Goal: Check status: Check status

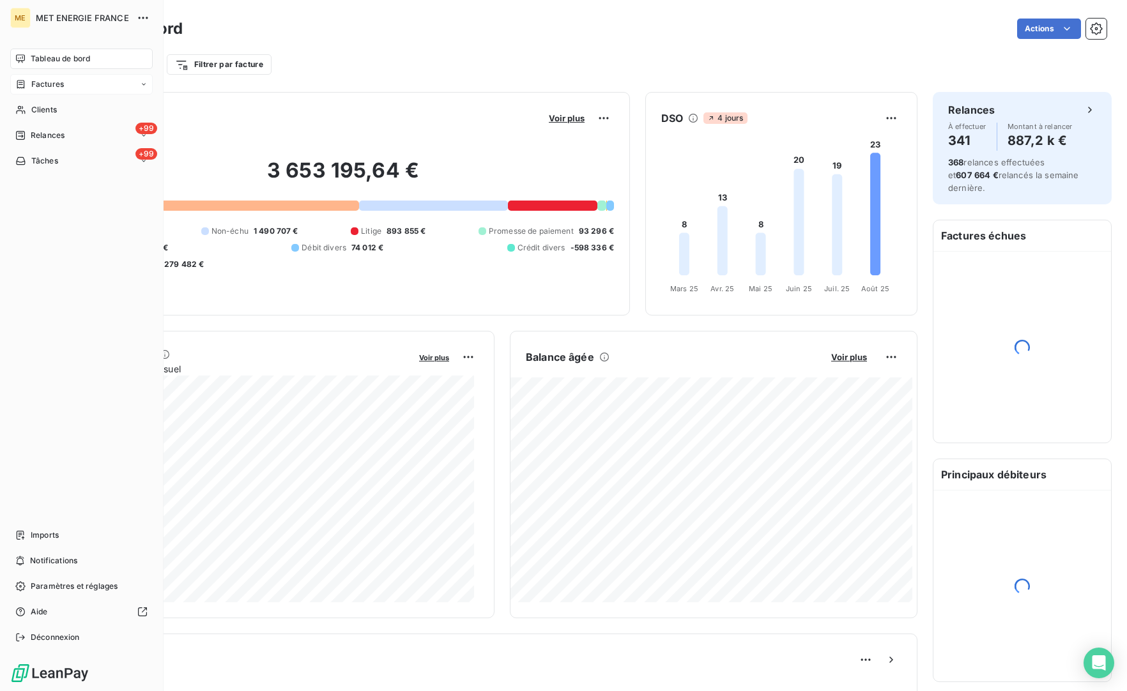
click at [60, 86] on span "Factures" at bounding box center [47, 84] width 33 height 11
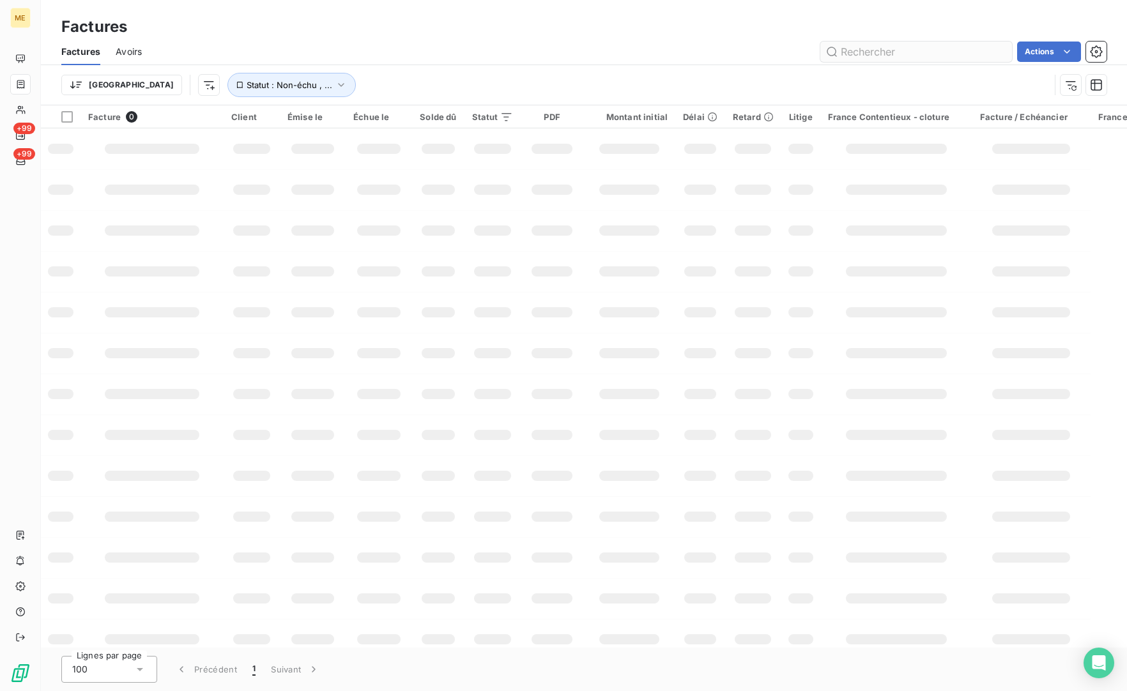
click at [916, 57] on input "text" at bounding box center [916, 52] width 192 height 20
click at [234, 79] on button "Statut : Non-échu , ..." at bounding box center [291, 85] width 128 height 24
drag, startPoint x: 151, startPoint y: 166, endPoint x: 185, endPoint y: 160, distance: 35.1
click at [152, 166] on td at bounding box center [151, 148] width 143 height 41
click at [192, 158] on td at bounding box center [151, 148] width 143 height 41
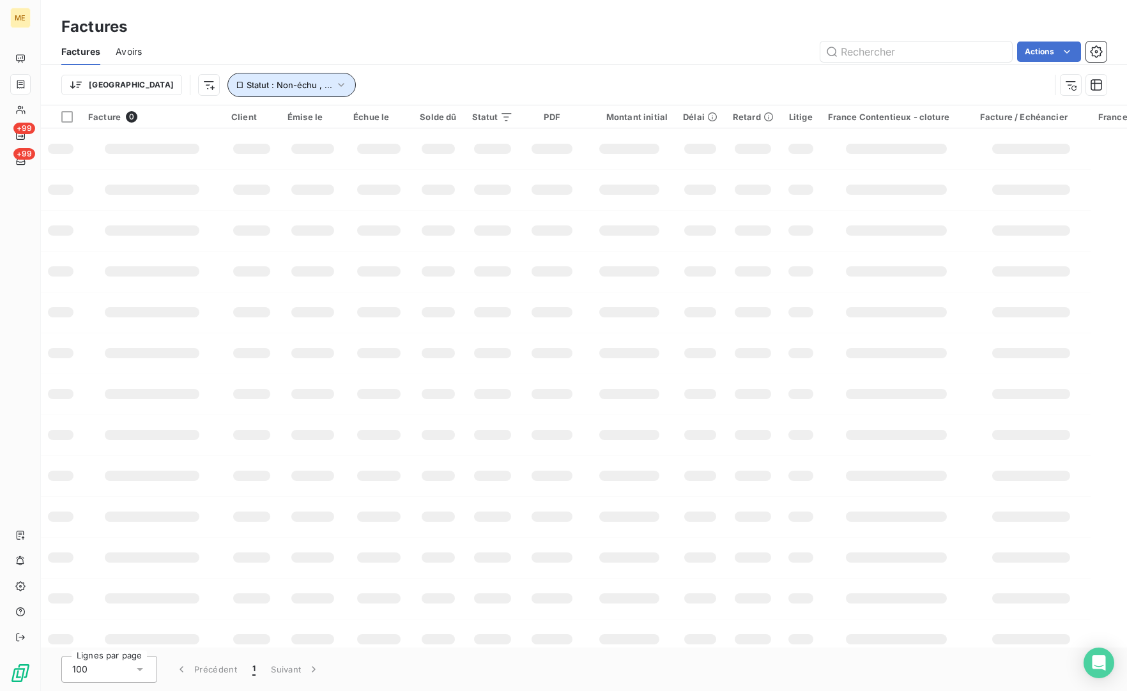
click at [247, 85] on span "Statut : Non-échu , ..." at bounding box center [290, 85] width 86 height 10
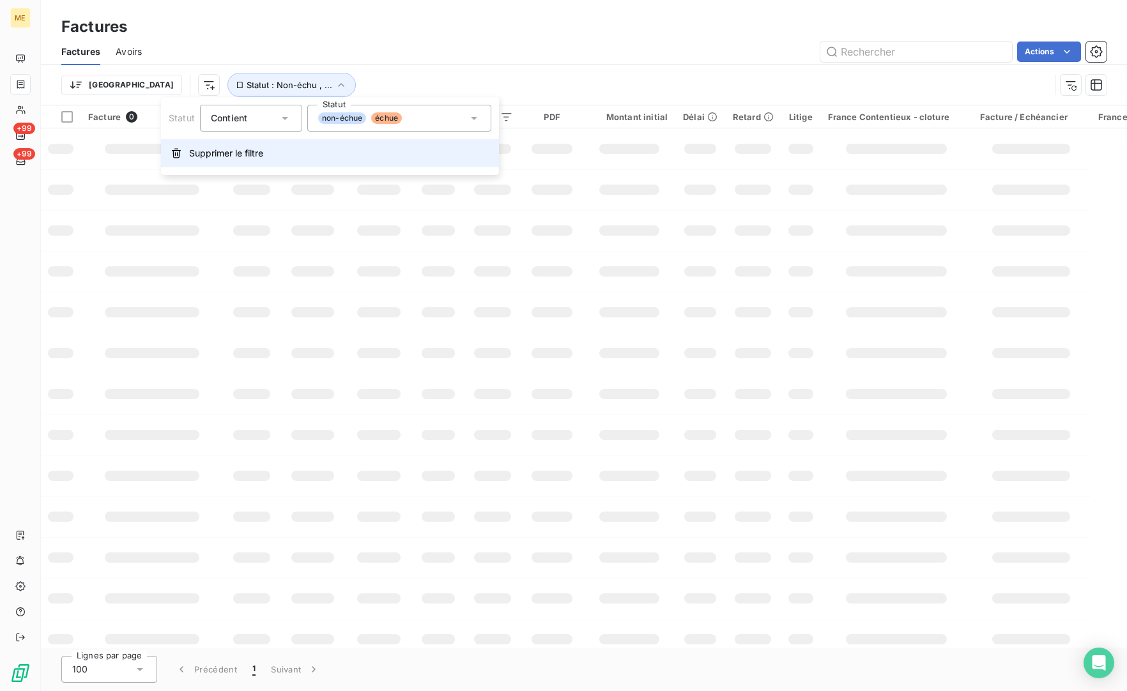
click at [202, 148] on span "Supprimer le filtre" at bounding box center [226, 153] width 74 height 13
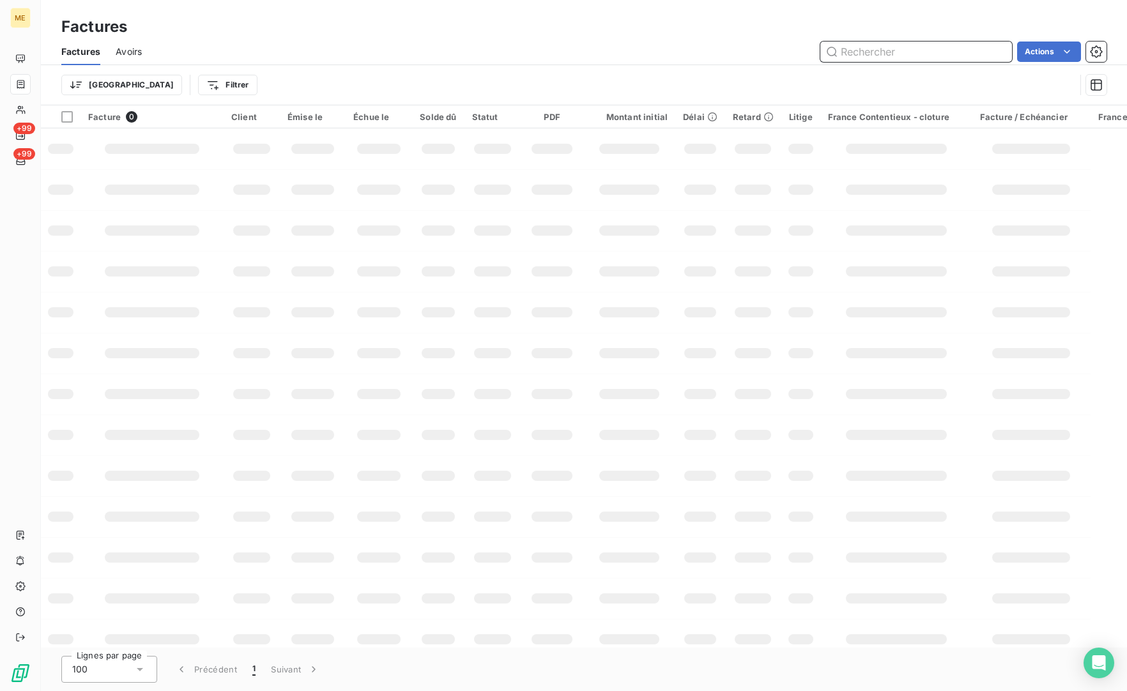
click at [885, 54] on input "text" at bounding box center [916, 52] width 192 height 20
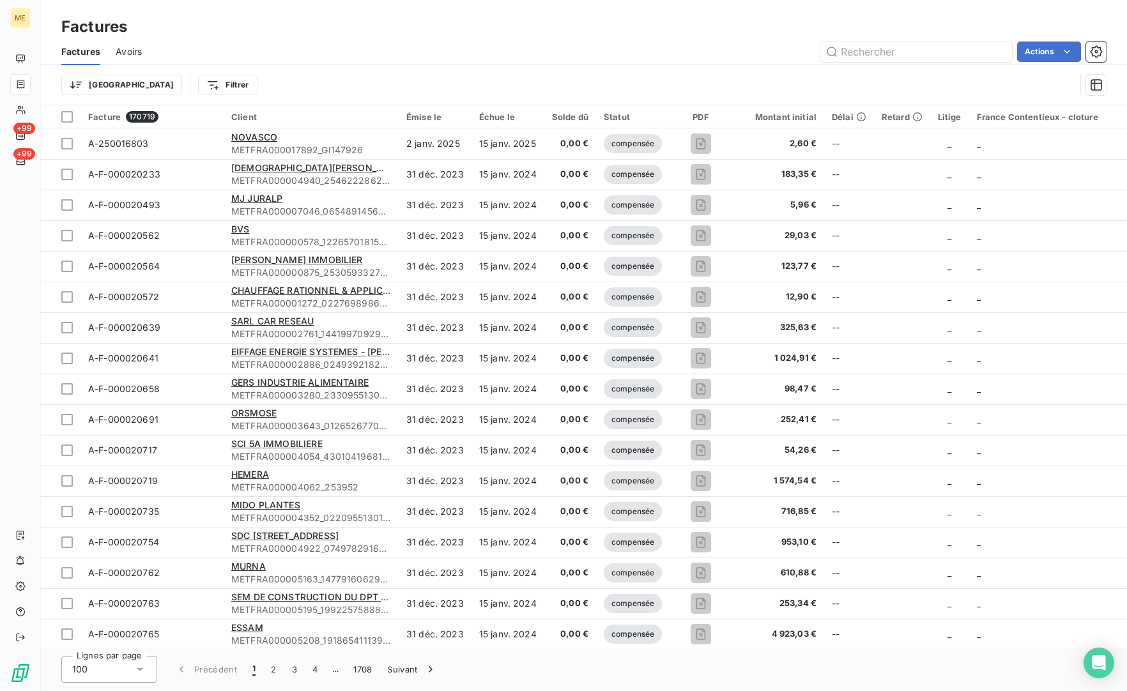
click at [889, 39] on div "Factures Avoirs Actions" at bounding box center [584, 51] width 1086 height 27
click at [884, 52] on input "text" at bounding box center [916, 52] width 192 height 20
paste input "F-250162537"
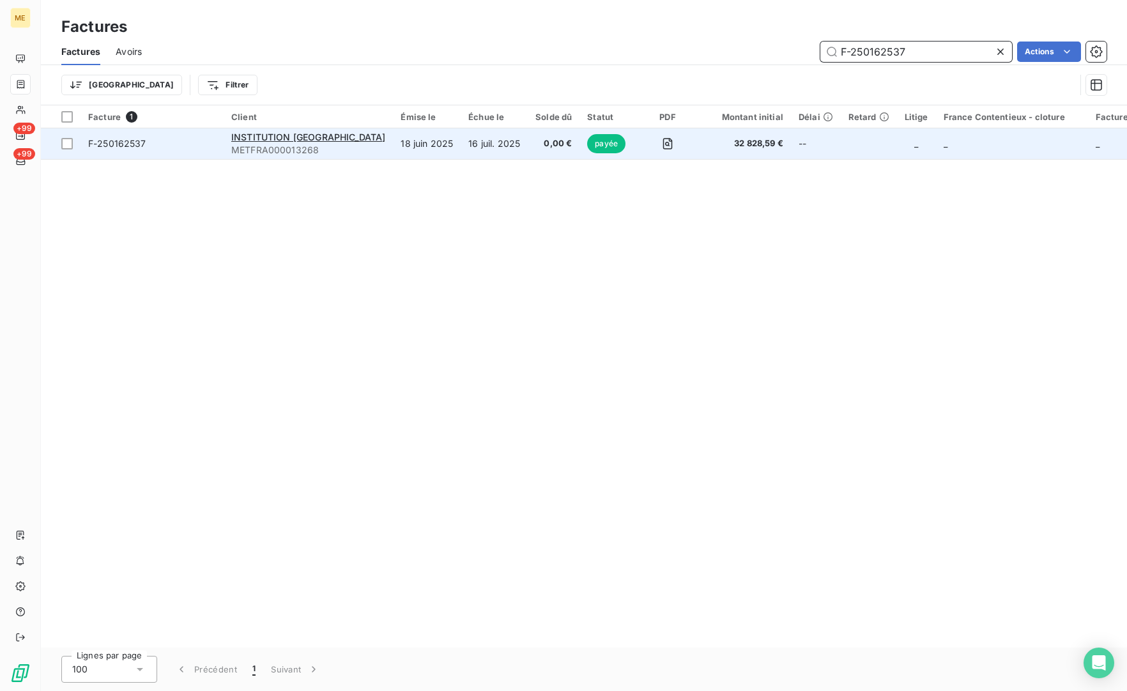
type input "F-250162537"
click at [162, 148] on span "F-250162537" at bounding box center [152, 143] width 128 height 13
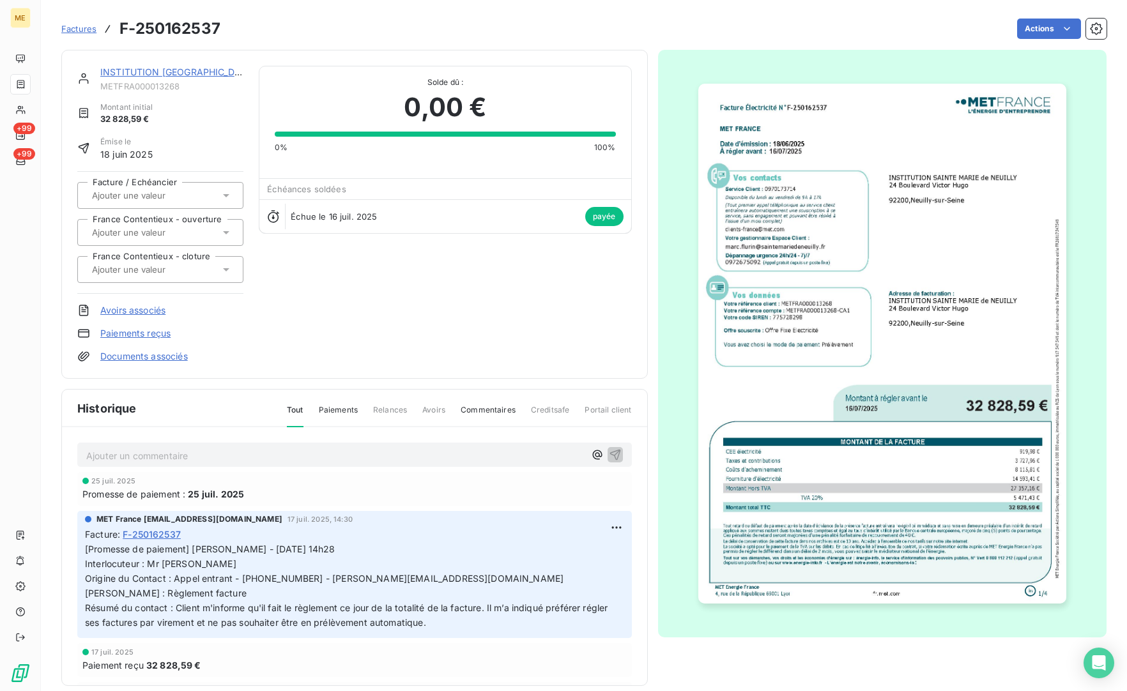
click at [185, 72] on link "INSTITUTION [GEOGRAPHIC_DATA]" at bounding box center [177, 71] width 155 height 11
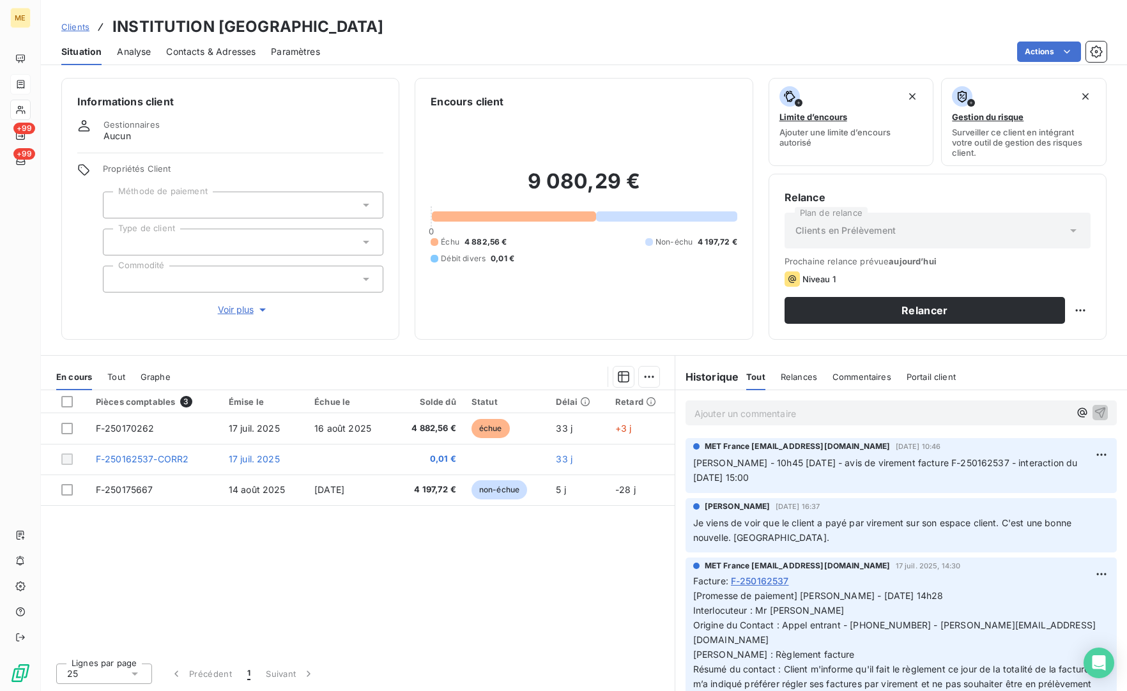
click at [431, 609] on div "Pièces comptables 3 Émise le Échue le Solde dû Statut Délai Retard F-250170262 …" at bounding box center [358, 521] width 634 height 262
click at [383, 37] on h3 "INSTITUTION [GEOGRAPHIC_DATA]" at bounding box center [247, 26] width 271 height 23
click at [383, 34] on h3 "INSTITUTION [GEOGRAPHIC_DATA]" at bounding box center [247, 26] width 271 height 23
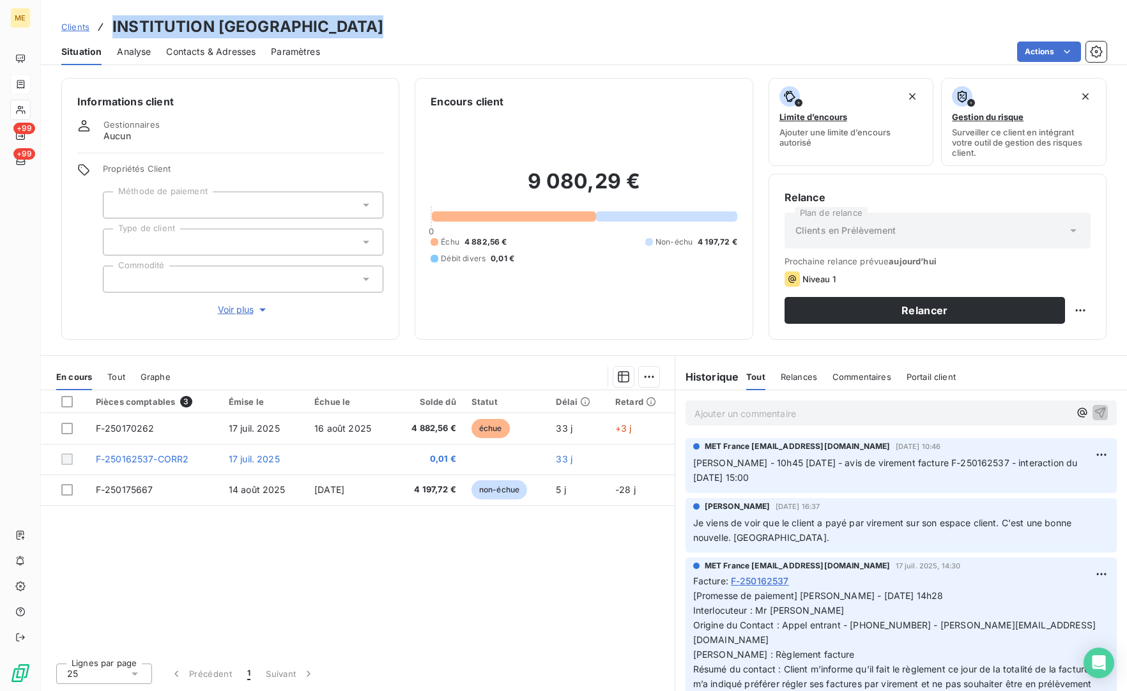
click at [383, 33] on h3 "INSTITUTION [GEOGRAPHIC_DATA]" at bounding box center [247, 26] width 271 height 23
click at [383, 29] on h3 "INSTITUTION [GEOGRAPHIC_DATA]" at bounding box center [247, 26] width 271 height 23
